Goal: Check status: Check status

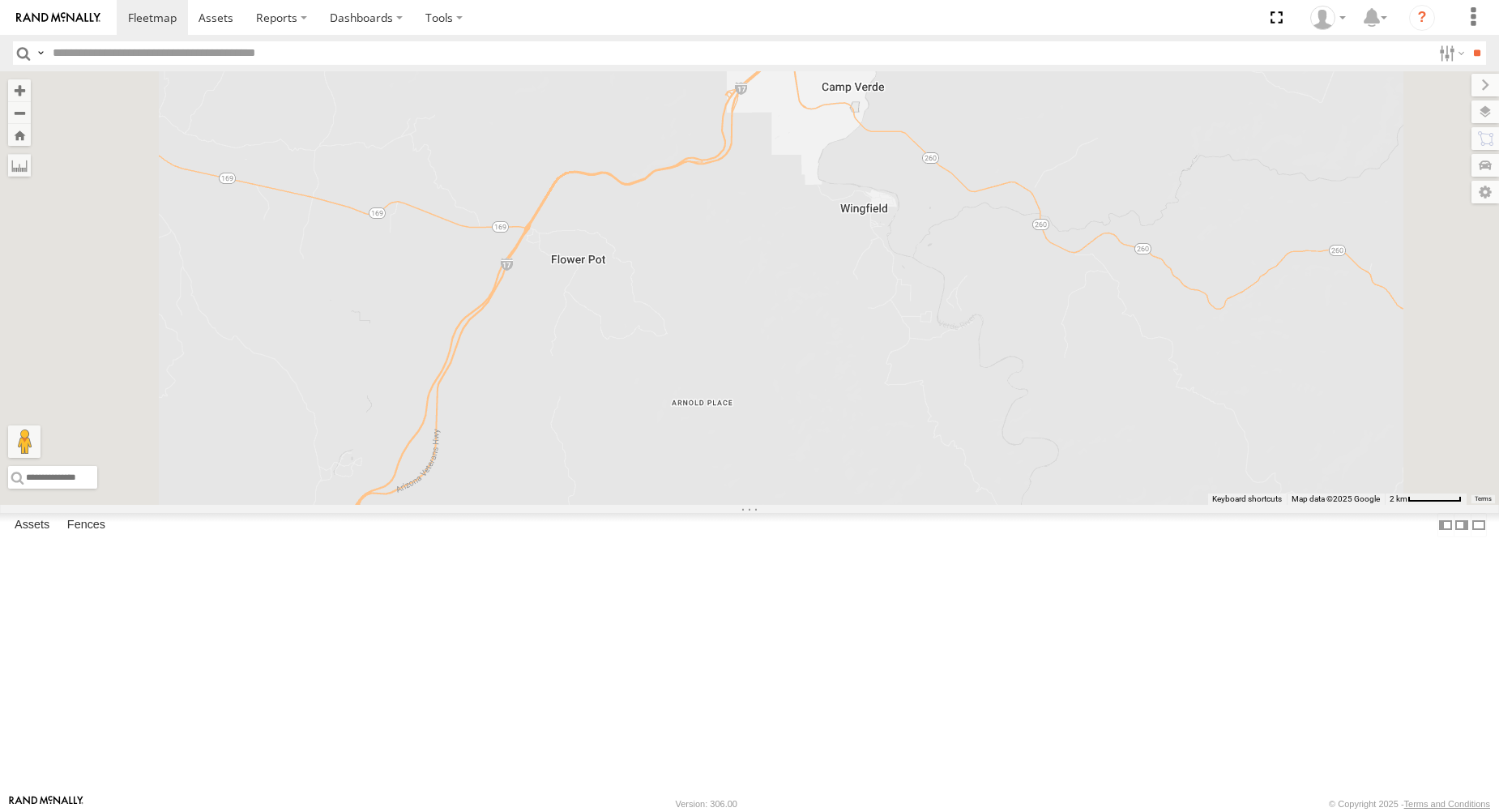
drag, startPoint x: 991, startPoint y: 240, endPoint x: 988, endPoint y: 273, distance: 33.1
click at [985, 263] on div "582 595" at bounding box center [750, 288] width 1499 height 434
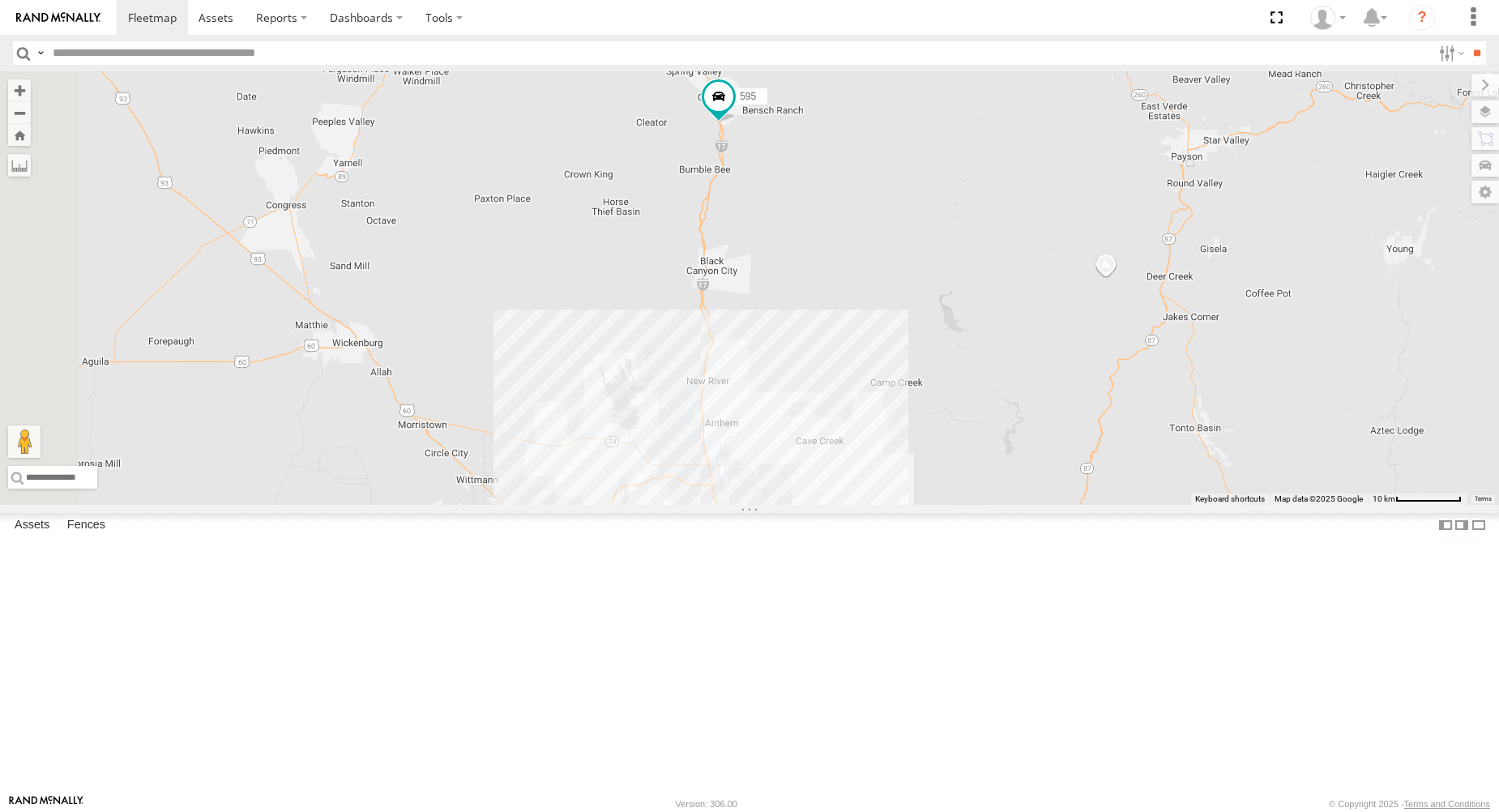
drag, startPoint x: 997, startPoint y: 341, endPoint x: 975, endPoint y: 346, distance: 22.6
click at [975, 347] on div "582 595" at bounding box center [750, 288] width 1499 height 434
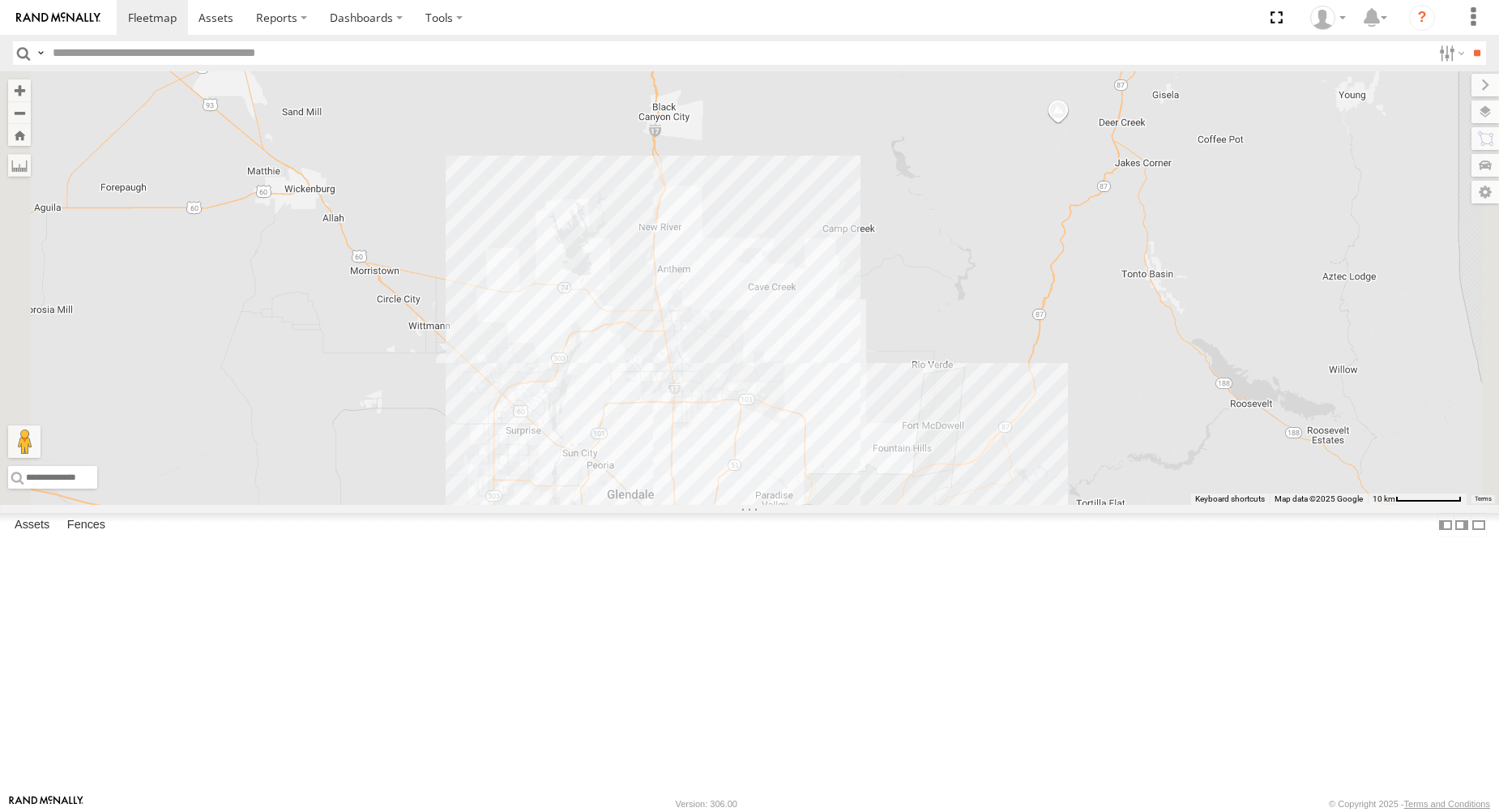
drag, startPoint x: 1054, startPoint y: 460, endPoint x: 1012, endPoint y: 326, distance: 140.4
click at [1012, 326] on div "582 595" at bounding box center [750, 288] width 1499 height 434
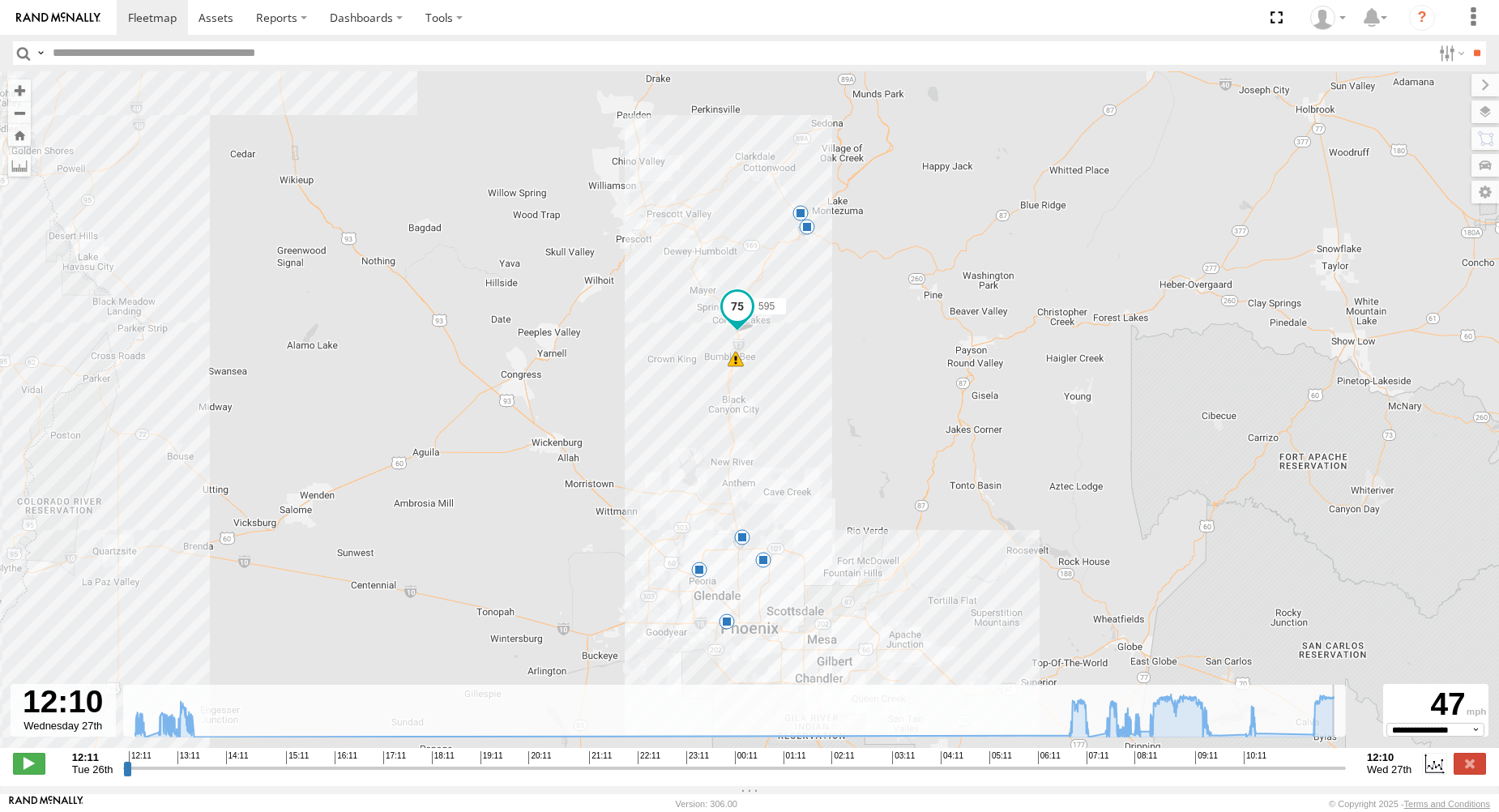
drag, startPoint x: 129, startPoint y: 775, endPoint x: 1388, endPoint y: 799, distance: 1259.2
type input "**********"
click at [1346, 775] on input "range" at bounding box center [734, 767] width 1223 height 15
click at [769, 565] on span at bounding box center [764, 560] width 16 height 16
click at [938, 519] on div "595 12:23 Tue 13:20 Tue 07:16 Wed 08:18 Wed 09:04 Wed 09:43 Wed 10:36 Wed 12:23…" at bounding box center [750, 419] width 1499 height 694
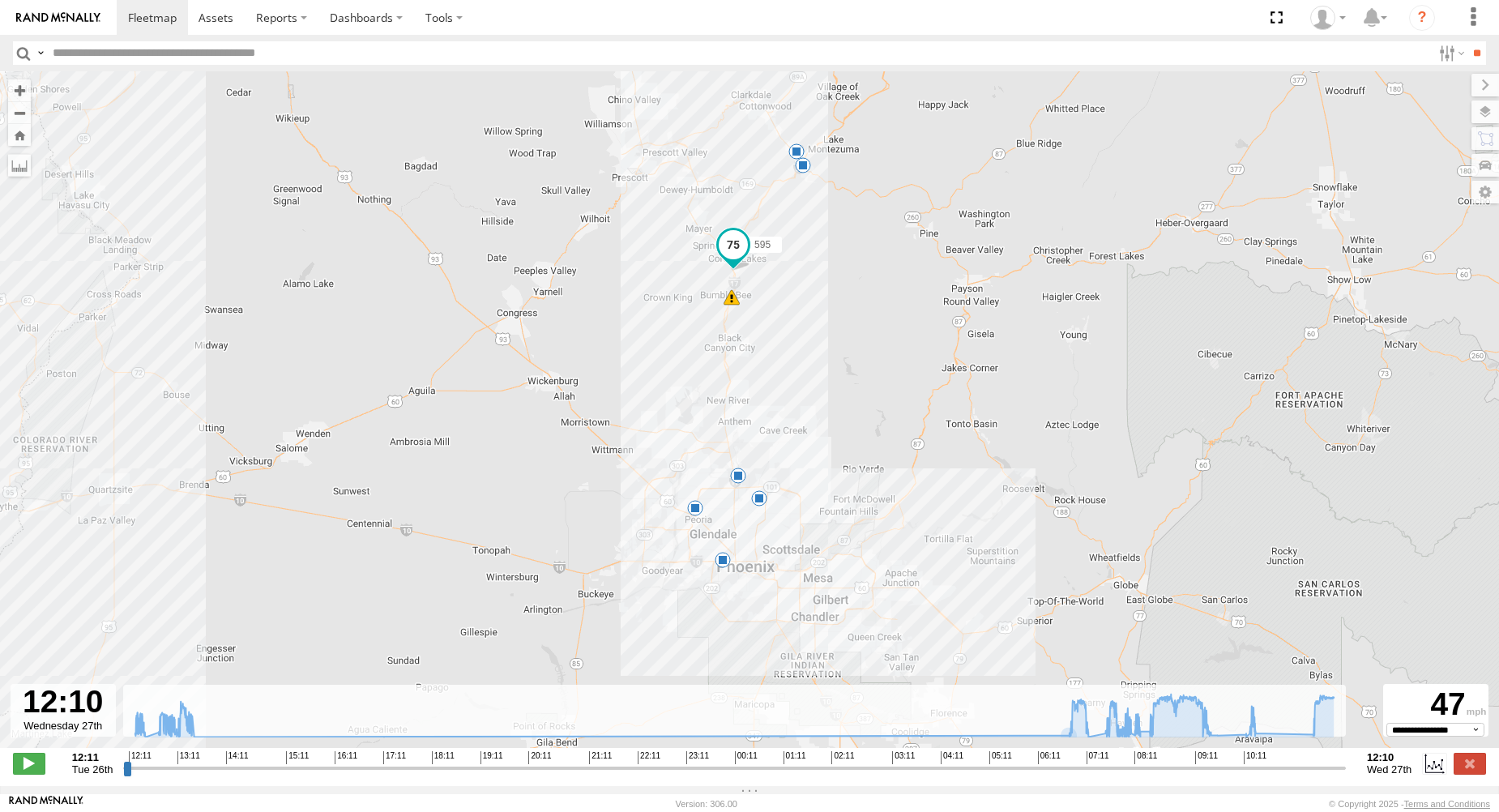
drag, startPoint x: 888, startPoint y: 415, endPoint x: 877, endPoint y: 292, distance: 123.5
click at [883, 298] on div "595 12:23 Tue 13:20 Tue 07:16 Wed 08:18 Wed 09:04 Wed 09:43 Wed 10:36 Wed" at bounding box center [750, 419] width 1499 height 694
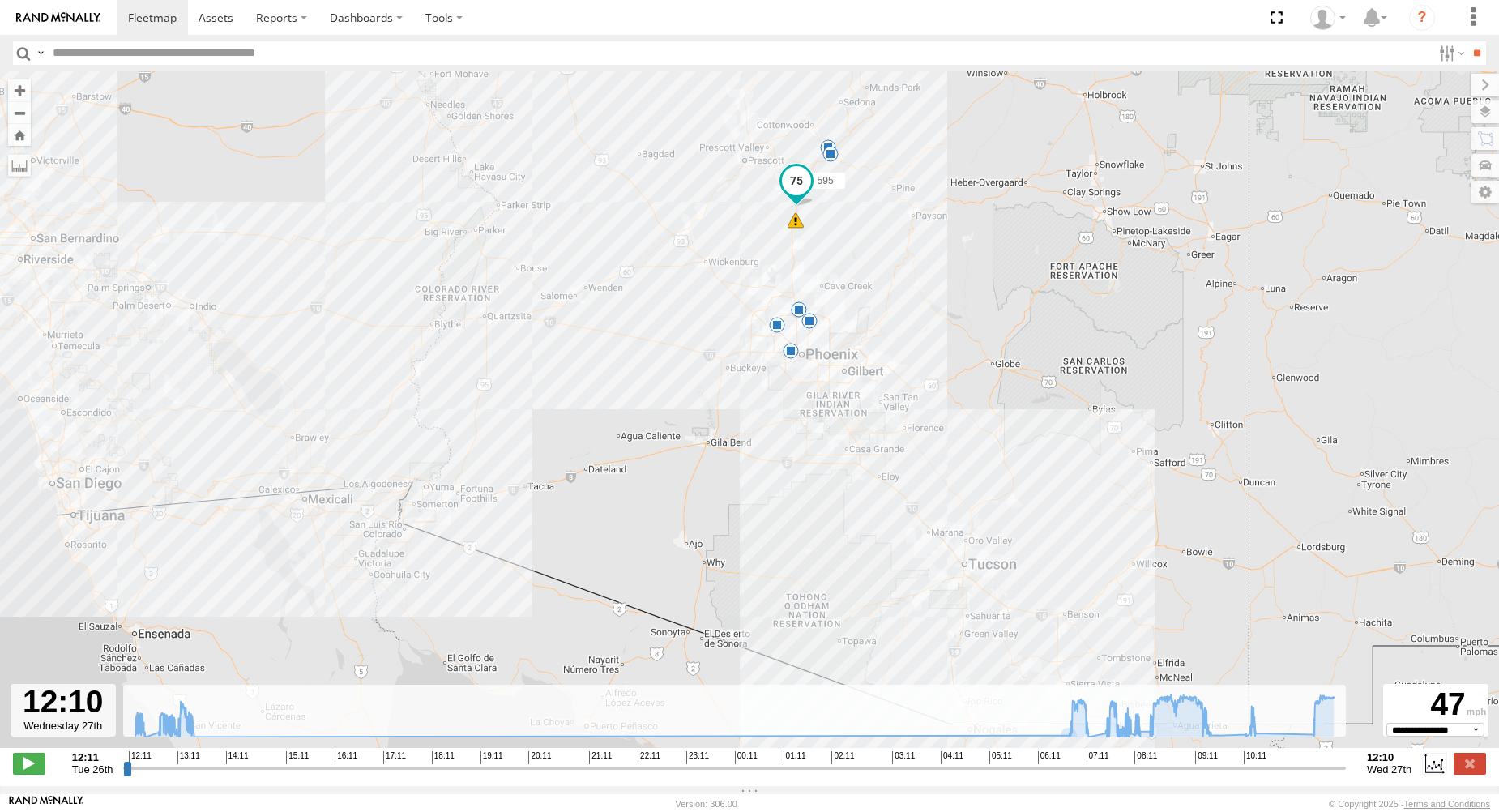
drag, startPoint x: 870, startPoint y: 287, endPoint x: 871, endPoint y: 341, distance: 54.0
click at [871, 341] on div "595 12:23 Tue 13:20 Tue 07:16 Wed 08:18 Wed 09:04 Wed 09:43 Wed 10:36 Wed" at bounding box center [750, 419] width 1499 height 694
